Goal: Transaction & Acquisition: Purchase product/service

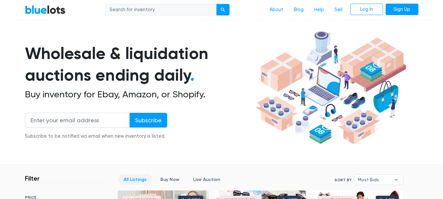
scroll to position [98, 0]
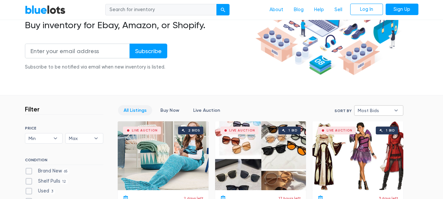
click at [362, 111] on span "Most Bids" at bounding box center [373, 110] width 33 height 10
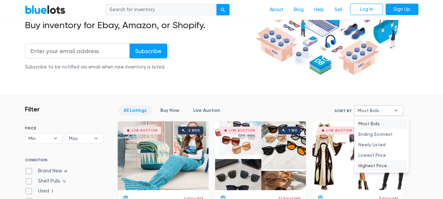
click at [377, 163] on li "Highest Price" at bounding box center [381, 165] width 51 height 10
select select "highest_price"
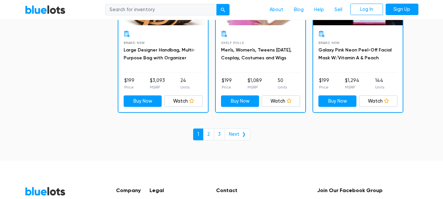
scroll to position [2568, 0]
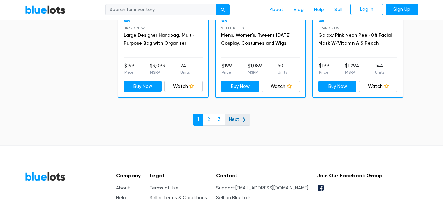
click at [244, 116] on link "Next ❯" at bounding box center [237, 120] width 26 height 12
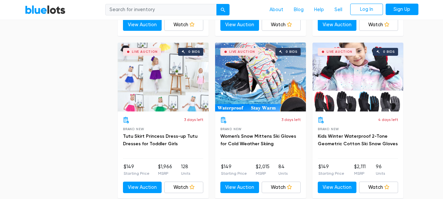
scroll to position [753, 0]
